Goal: Task Accomplishment & Management: Manage account settings

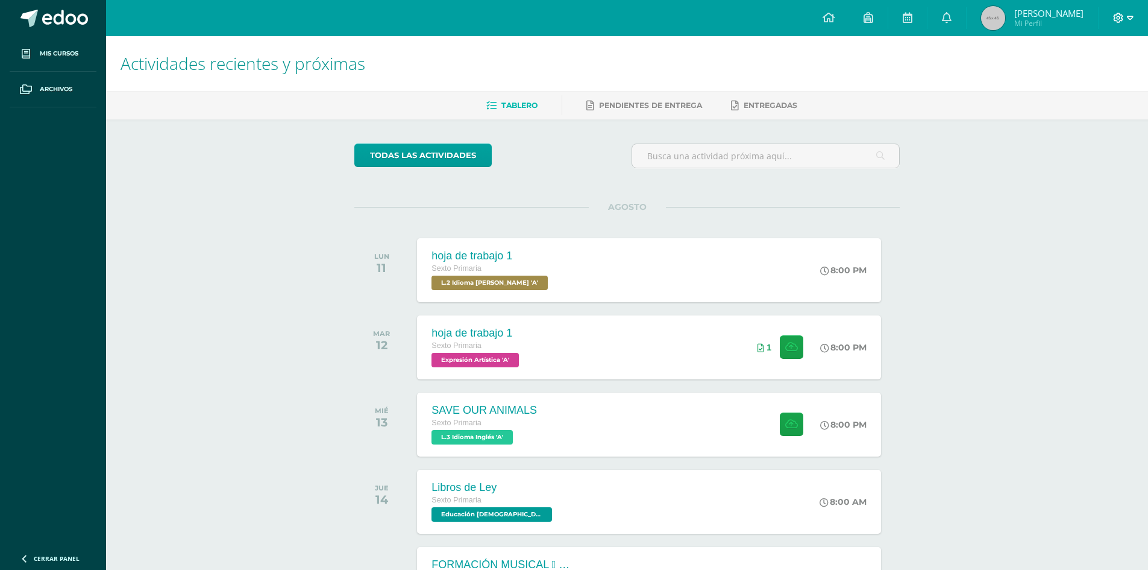
click at [1116, 19] on icon at bounding box center [1118, 18] width 11 height 11
click at [1062, 80] on link "Cerrar sesión" at bounding box center [1085, 82] width 95 height 17
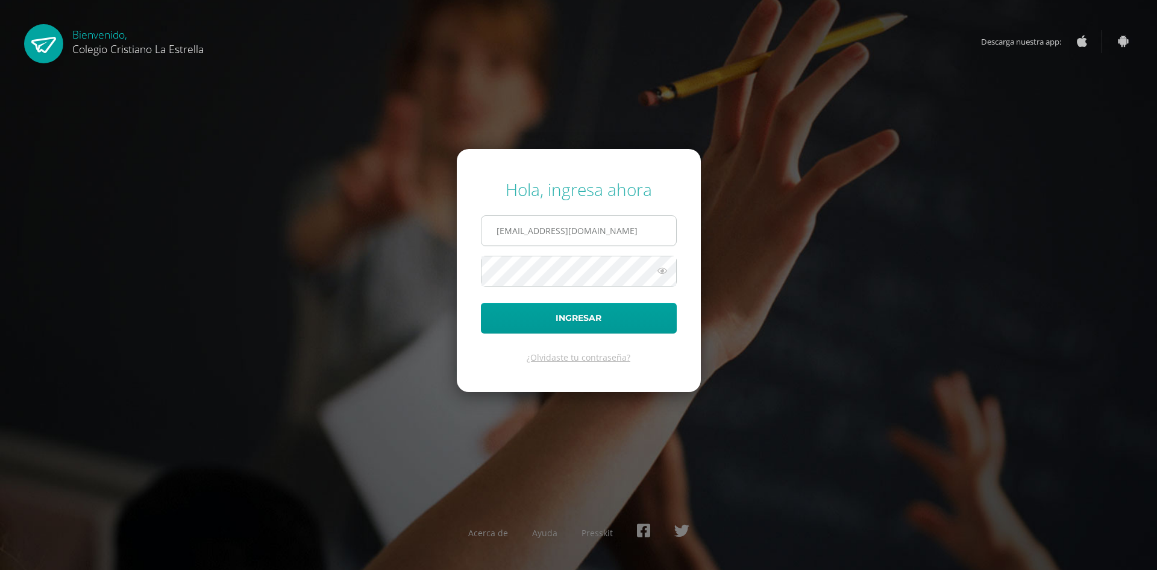
click at [648, 227] on input "[EMAIL_ADDRESS][DOMAIN_NAME]" at bounding box center [579, 231] width 195 height 30
type input "[EMAIL_ADDRESS][DOMAIN_NAME]"
click at [629, 318] on button "Ingresar" at bounding box center [579, 318] width 196 height 31
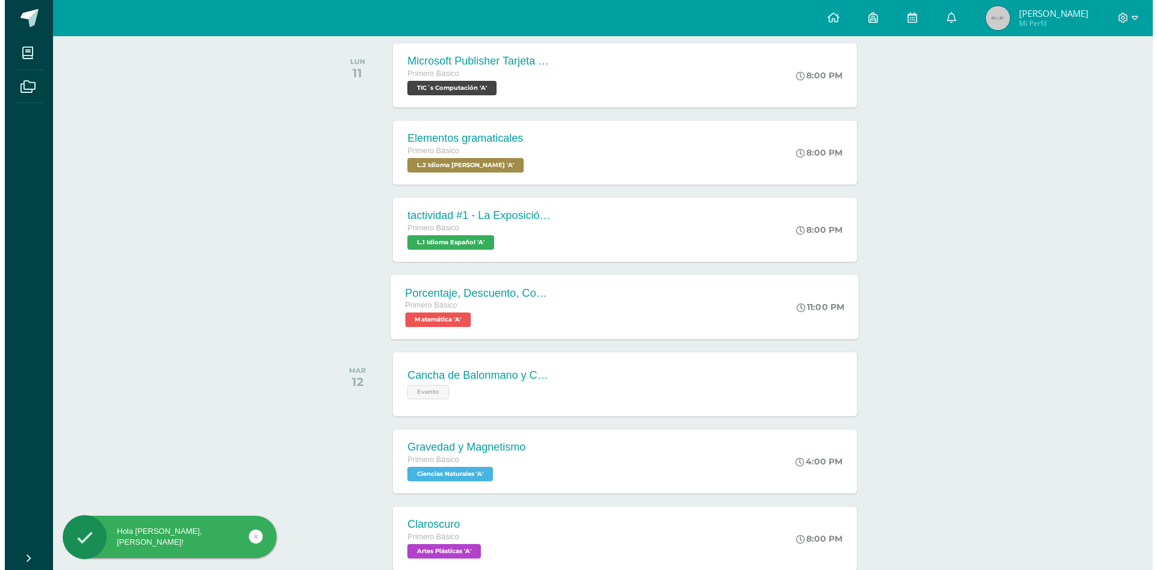
scroll to position [241, 0]
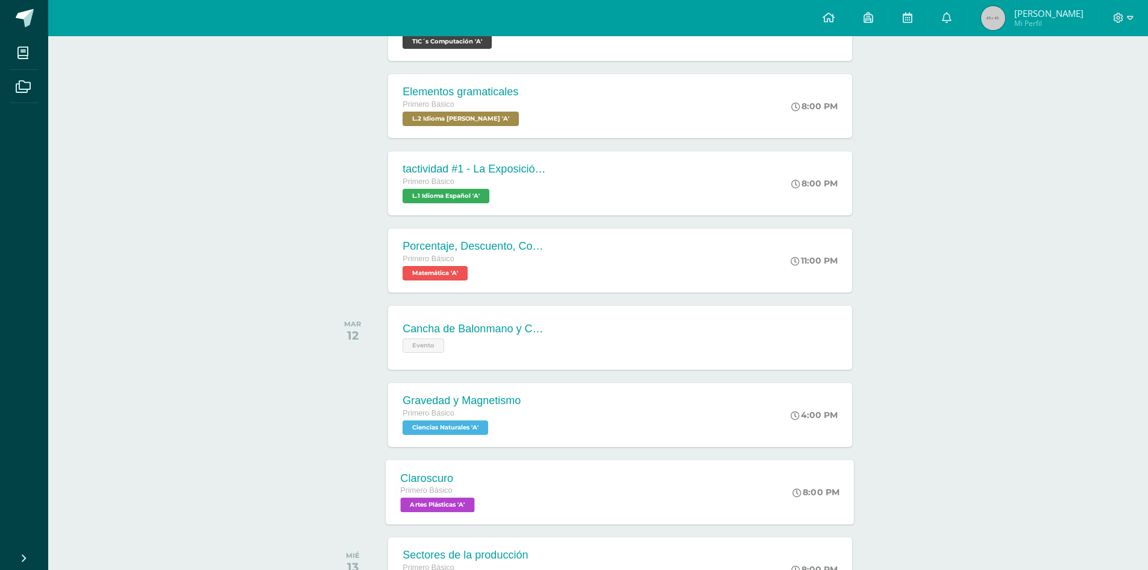
click at [667, 474] on div "Claroscuro Primero Básico Artes Plásticas 'A' 8:00 PM [GEOGRAPHIC_DATA] Artes P…" at bounding box center [620, 491] width 468 height 64
click at [661, 485] on div "Claroscuro Primero Básico Artes Plásticas 'A' 8:00 PM [GEOGRAPHIC_DATA] Artes P…" at bounding box center [620, 491] width 468 height 64
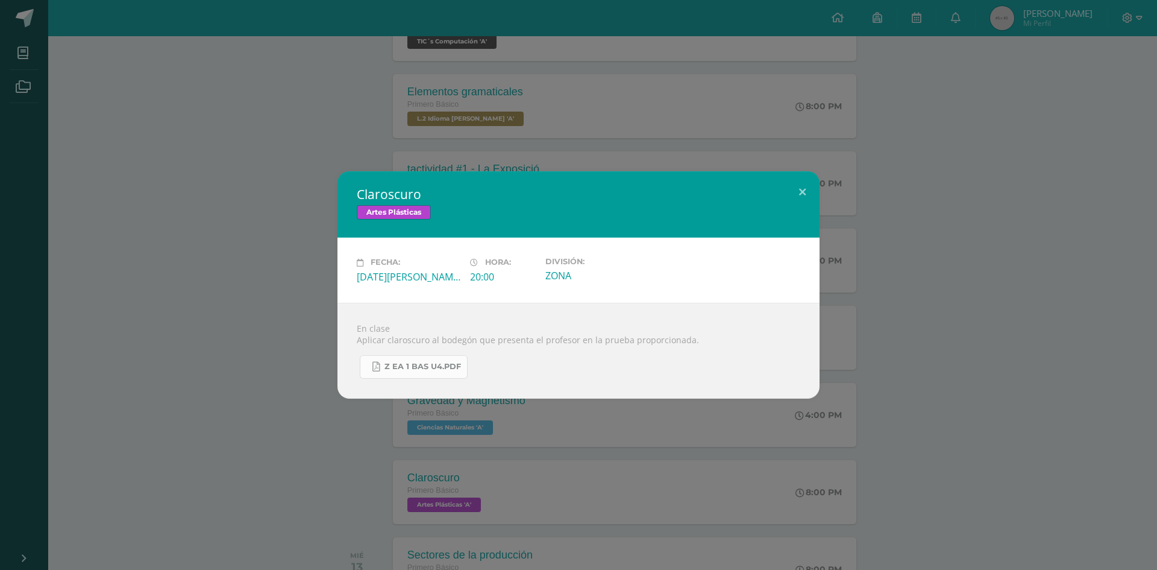
click at [442, 368] on span "Z eA 1 Bas U4.pdf" at bounding box center [423, 367] width 77 height 10
